Goal: Information Seeking & Learning: Learn about a topic

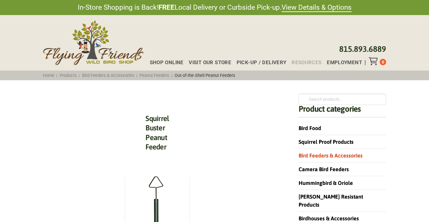
click at [304, 63] on span "Resources" at bounding box center [306, 62] width 30 height 5
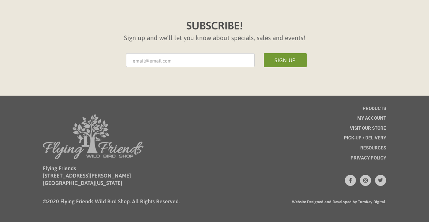
scroll to position [625, 0]
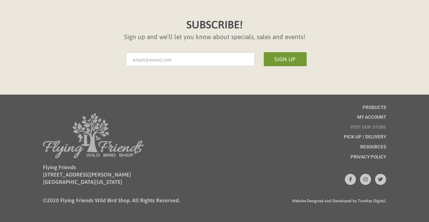
click at [370, 129] on span "Visit Our Store" at bounding box center [368, 127] width 36 height 5
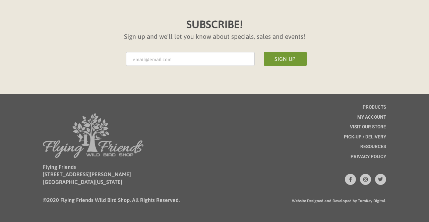
scroll to position [454, 0]
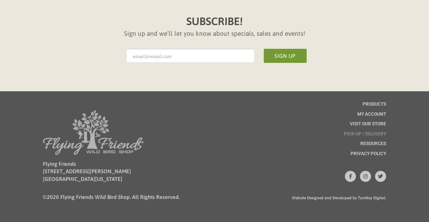
click at [376, 133] on span "Pick-up / Delivery" at bounding box center [365, 134] width 42 height 5
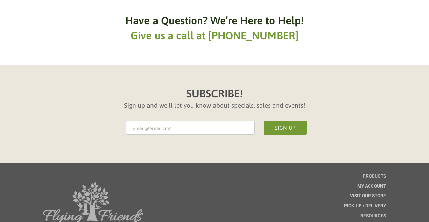
scroll to position [680, 0]
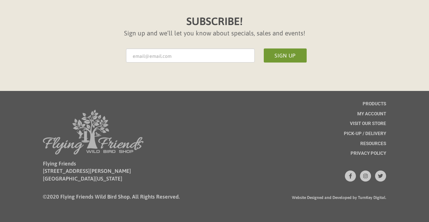
click at [382, 112] on div "Products" at bounding box center [373, 107] width 23 height 10
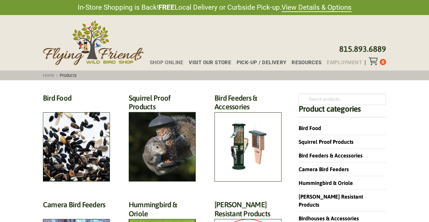
click at [348, 61] on span "Employment" at bounding box center [344, 62] width 35 height 5
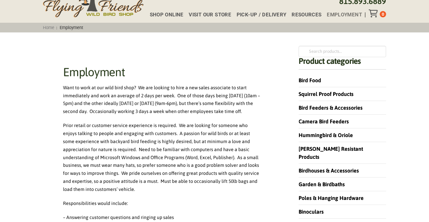
scroll to position [52, 0]
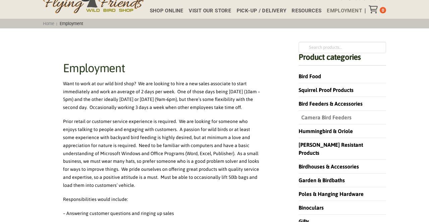
click at [322, 117] on link "Camera Bird Feeders" at bounding box center [324, 118] width 53 height 6
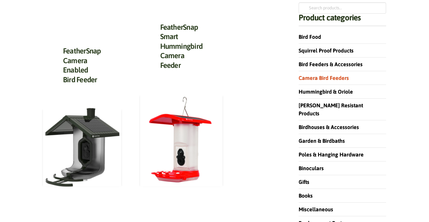
scroll to position [92, 0]
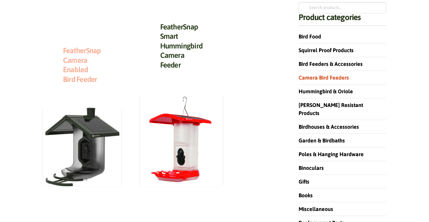
click at [85, 71] on link "FeatherSnap Camera Enabled Bird Feeder" at bounding box center [82, 65] width 38 height 38
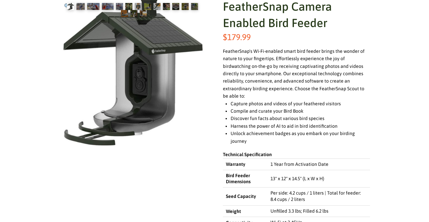
scroll to position [126, 0]
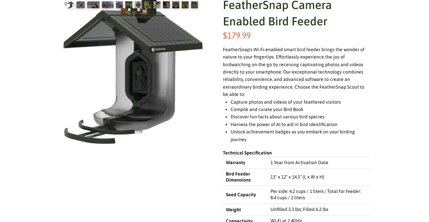
click at [345, 105] on li "Capture photos and videos of your feathered visitors" at bounding box center [299, 101] width 139 height 7
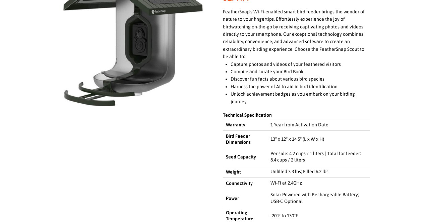
scroll to position [164, 0]
